Goal: Task Accomplishment & Management: Complete application form

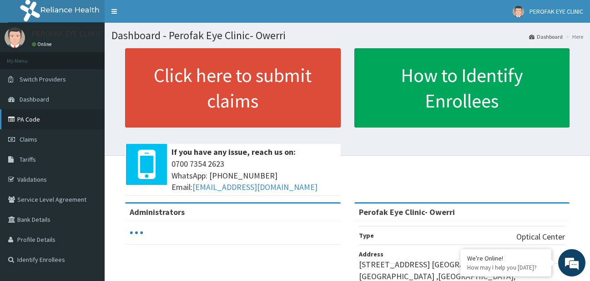
click at [76, 122] on link "PA Code" at bounding box center [52, 119] width 105 height 20
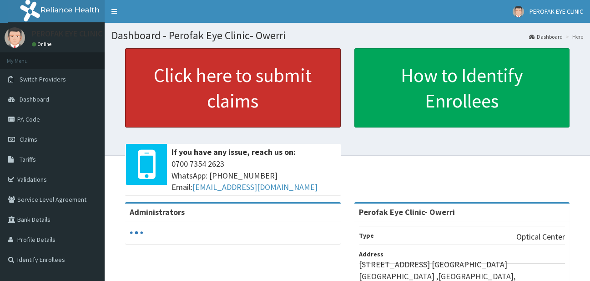
click at [183, 95] on link "Click here to submit claims" at bounding box center [233, 87] width 216 height 79
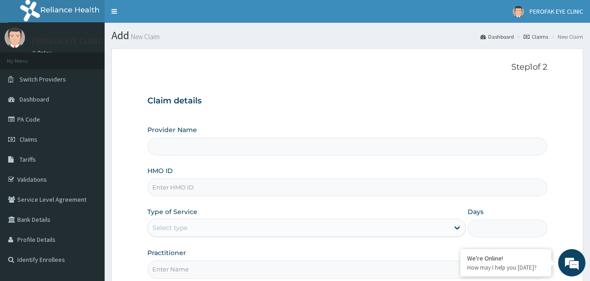
type input "Perofak Eye Clinic- Owerri"
click at [201, 188] on input "HMO ID" at bounding box center [347, 187] width 401 height 18
type input "NBC/10216/.A"
click at [264, 70] on p "Step 1 of 2" at bounding box center [347, 67] width 401 height 10
click at [453, 229] on icon at bounding box center [457, 227] width 9 height 9
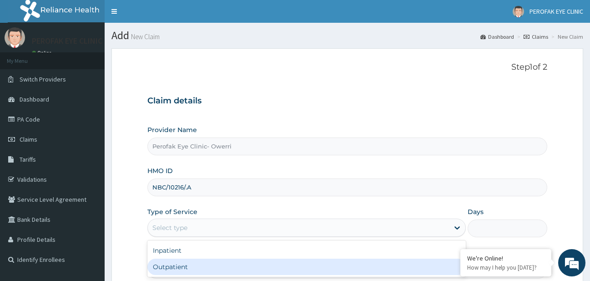
click at [437, 270] on div "Outpatient" at bounding box center [306, 267] width 319 height 16
type input "1"
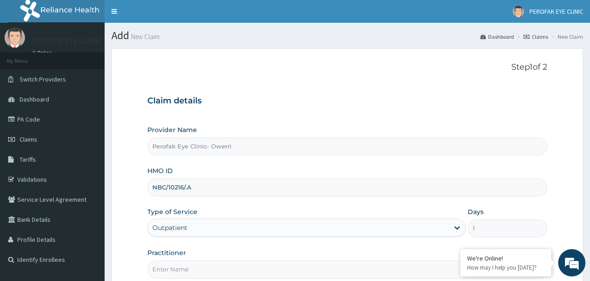
click at [427, 203] on div "Provider Name Perofak Eye Clinic- Owerri HMO ID NBC/10216/.A Type of Service op…" at bounding box center [347, 201] width 401 height 153
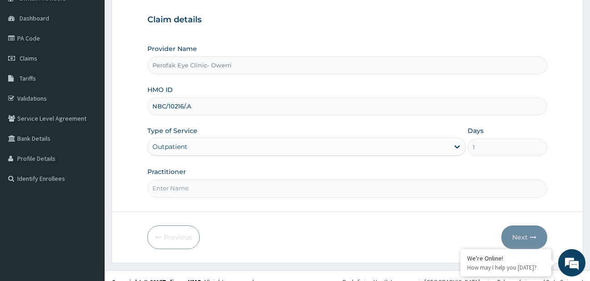
scroll to position [93, 0]
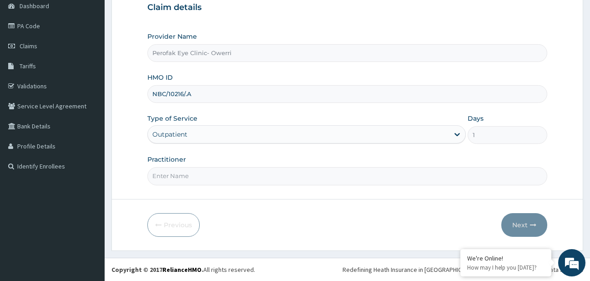
click at [404, 171] on input "Practitioner" at bounding box center [347, 176] width 401 height 18
type input "DR Mavis Chukwudi"
click at [369, 228] on div "Previous Next" at bounding box center [347, 225] width 401 height 24
click at [527, 220] on button "Next" at bounding box center [525, 225] width 46 height 24
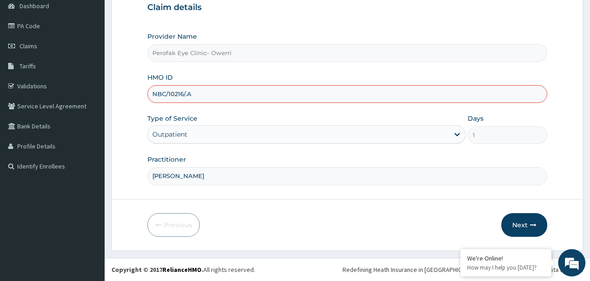
click at [437, 226] on div "Previous Next" at bounding box center [347, 225] width 401 height 24
click at [518, 220] on button "Next" at bounding box center [525, 225] width 46 height 24
type input "NBC/10216/A"
click at [418, 234] on div "Previous Next" at bounding box center [347, 225] width 401 height 24
click at [530, 219] on button "Next" at bounding box center [525, 225] width 46 height 24
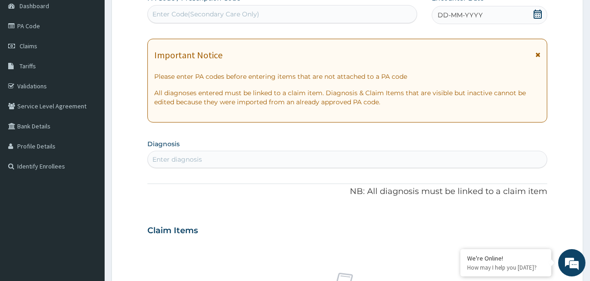
click at [384, 12] on div "Enter Code(Secondary Care Only)" at bounding box center [282, 14] width 269 height 15
paste input "PA/F0EF49"
type input "PA/F0EF49"
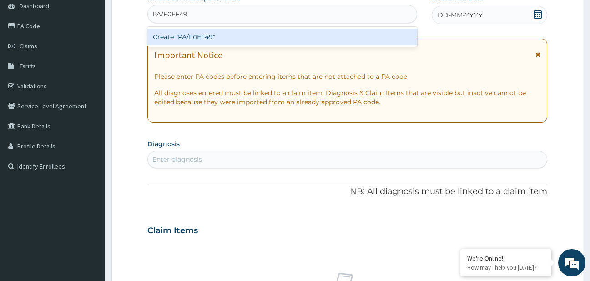
click at [376, 34] on div "Create "PA/F0EF49"" at bounding box center [282, 37] width 270 height 16
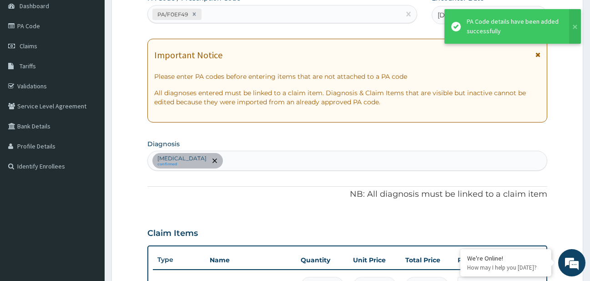
scroll to position [395, 0]
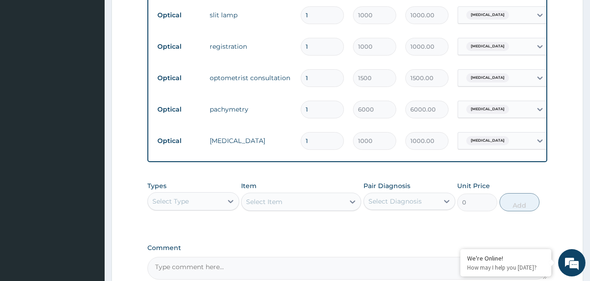
click at [364, 177] on div "Types Select Type Item Select Item Pair Diagnosis Select Diagnosis Unit Price 0…" at bounding box center [347, 196] width 401 height 39
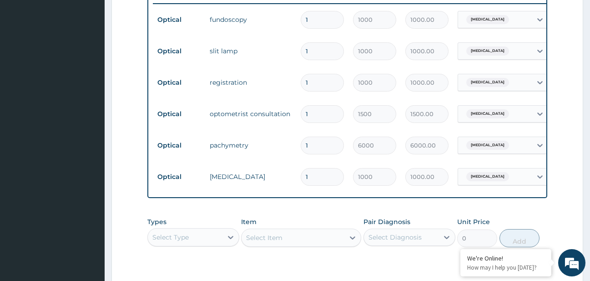
scroll to position [341, 0]
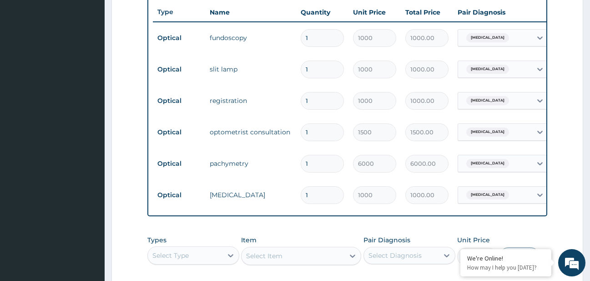
click at [315, 223] on div "PA Code / Prescription Code PA/F0EF49 Encounter Date 14-08-2025 Important Notic…" at bounding box center [347, 40] width 401 height 588
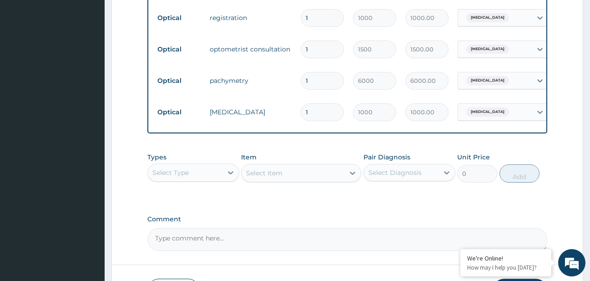
scroll to position [489, 0]
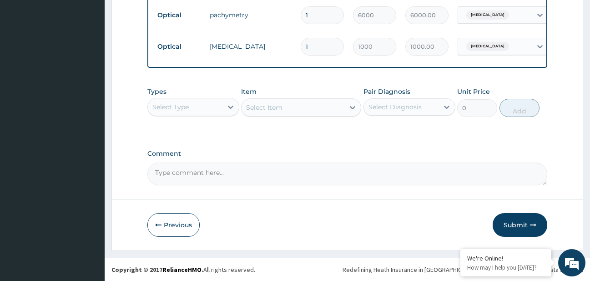
click at [506, 225] on button "Submit" at bounding box center [520, 225] width 55 height 24
